Goal: Check status: Check status

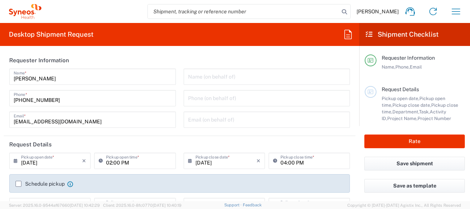
type input "8350"
type input "[GEOGRAPHIC_DATA]"
type input "Syneos Health Ukraine, LLC"
click at [459, 9] on icon "button" at bounding box center [456, 12] width 12 height 12
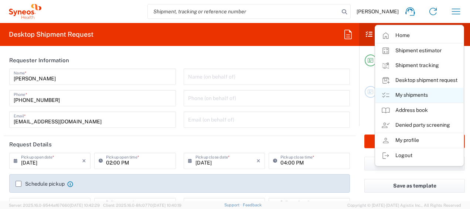
click at [426, 94] on link "My shipments" at bounding box center [420, 95] width 88 height 15
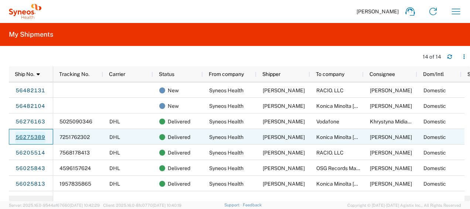
click at [40, 137] on link "56275389" at bounding box center [30, 137] width 30 height 12
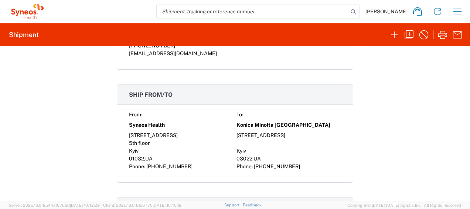
scroll to position [592, 0]
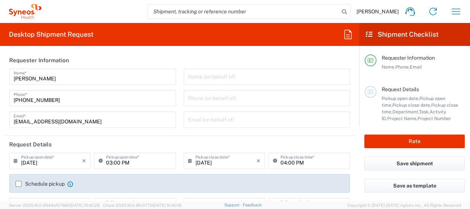
type input "8350"
type input "[GEOGRAPHIC_DATA]"
type input "Syneos Health Ukraine, LLC"
click at [457, 13] on icon "button" at bounding box center [456, 12] width 12 height 12
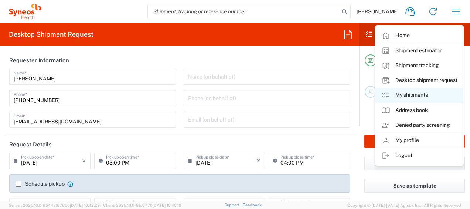
click at [421, 96] on link "My shipments" at bounding box center [420, 95] width 88 height 15
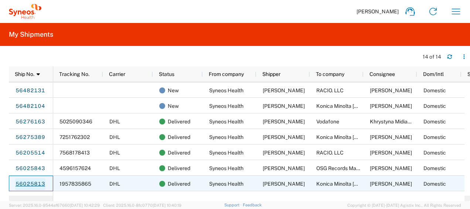
click at [30, 182] on link "56025813" at bounding box center [30, 184] width 30 height 12
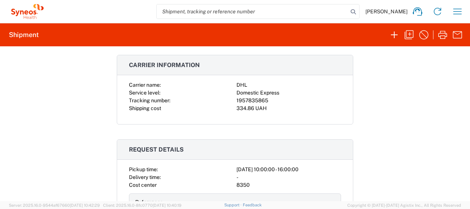
scroll to position [185, 0]
